Goal: Find specific page/section: Find specific page/section

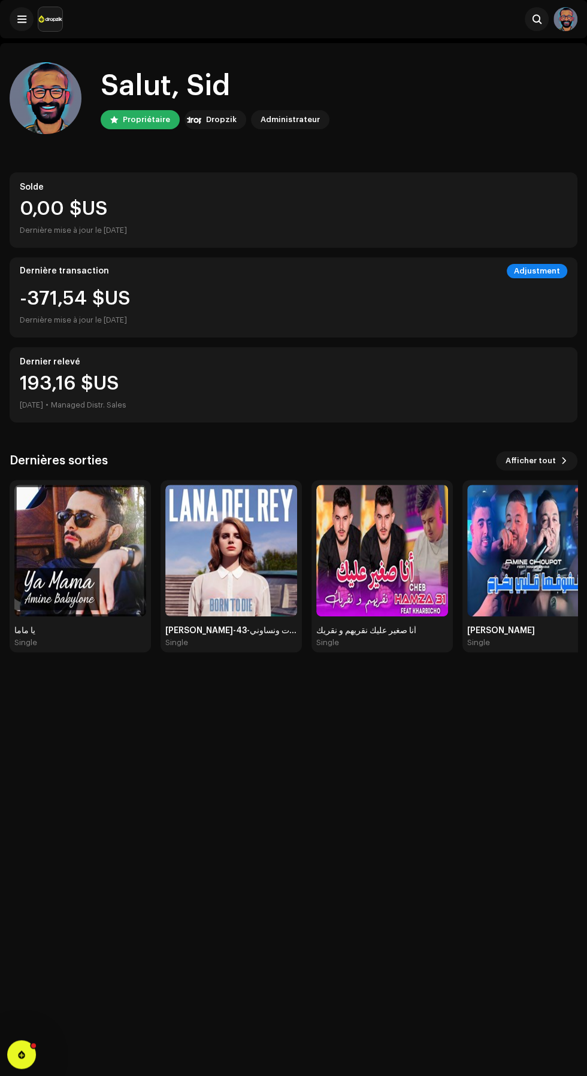
click at [41, 19] on img at bounding box center [50, 19] width 24 height 24
click at [21, 20] on span at bounding box center [21, 19] width 9 height 10
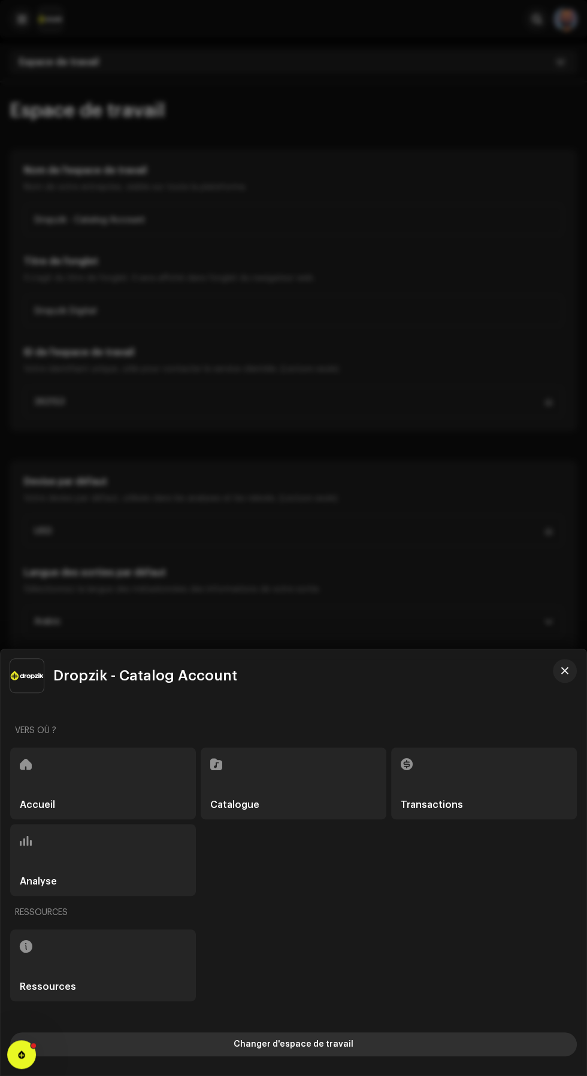
click at [186, 1035] on button "Changer d'espace de travail" at bounding box center [293, 1045] width 566 height 24
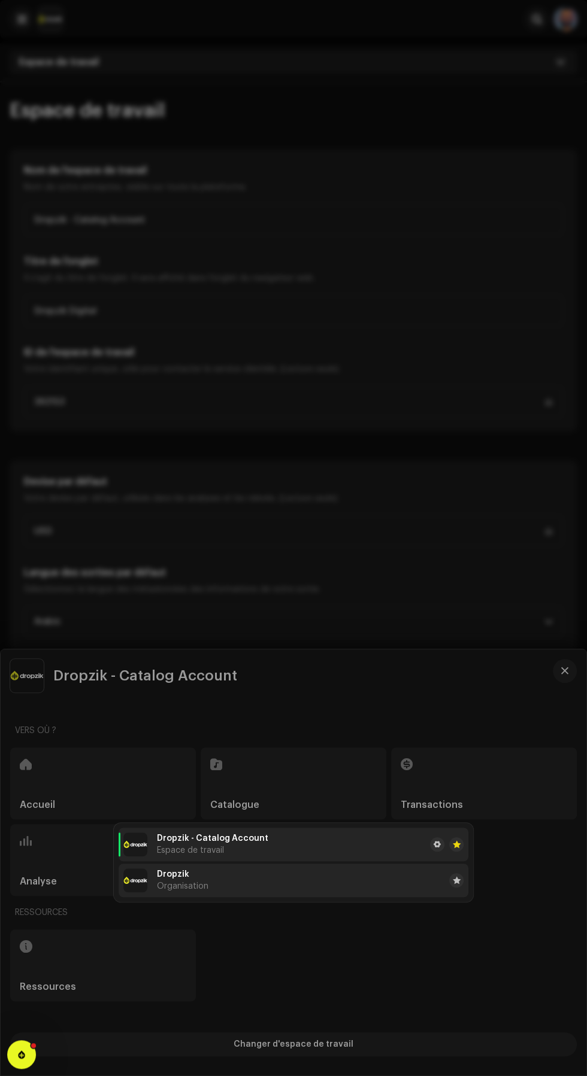
click at [167, 875] on span "Dropzik" at bounding box center [173, 875] width 32 height 10
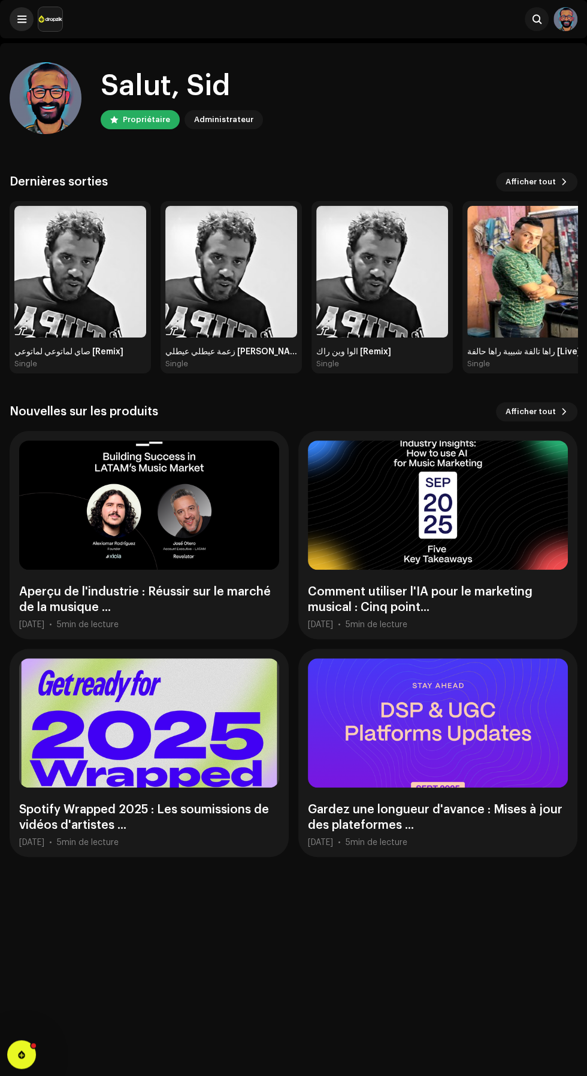
click at [23, 22] on span at bounding box center [21, 19] width 9 height 10
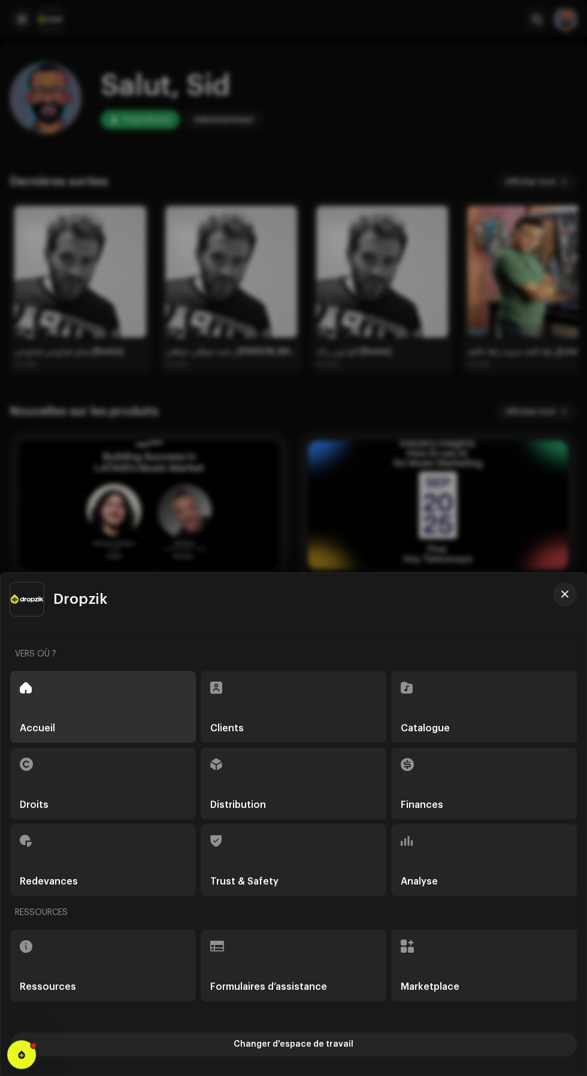
click at [466, 704] on div "Catalogue" at bounding box center [484, 707] width 186 height 72
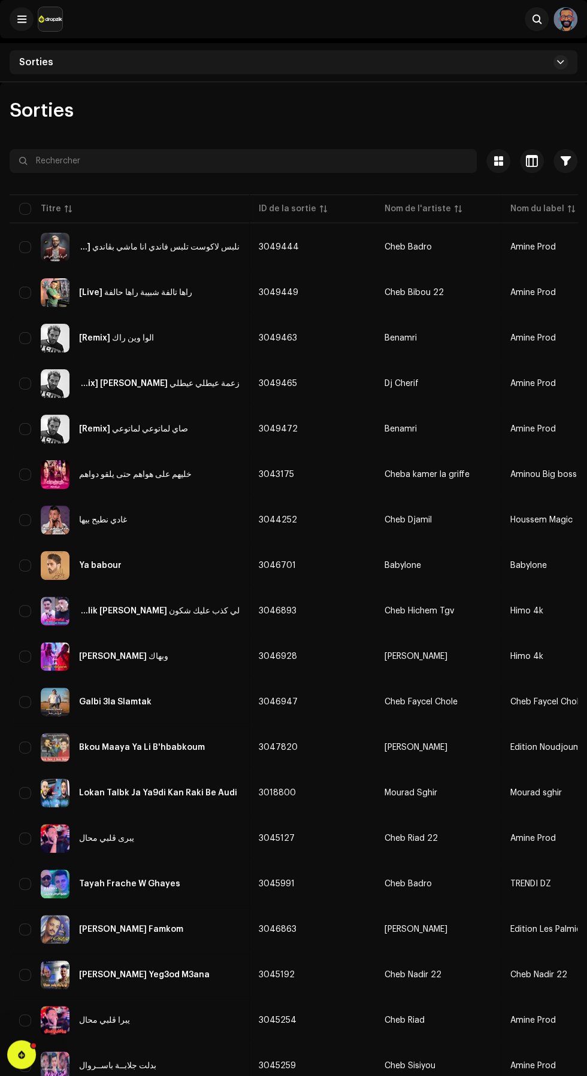
click at [327, 147] on div "Sorties Sélectionné 0 Options Filtres Statut de distribution Jamais distribué T…" at bounding box center [293, 726] width 587 height 1250
click at [333, 162] on input "text" at bounding box center [243, 161] width 467 height 24
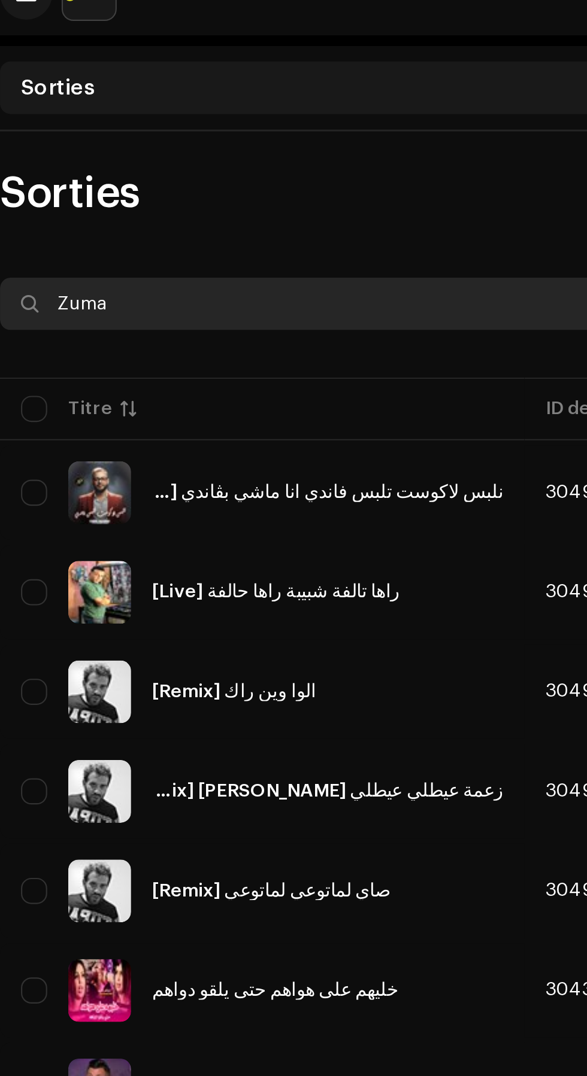
type input "Zuma"
